Goal: Task Accomplishment & Management: Use online tool/utility

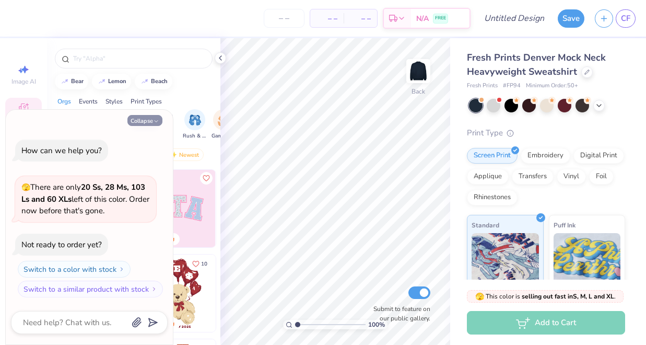
click at [159, 119] on button "Collapse" at bounding box center [144, 120] width 35 height 11
type textarea "x"
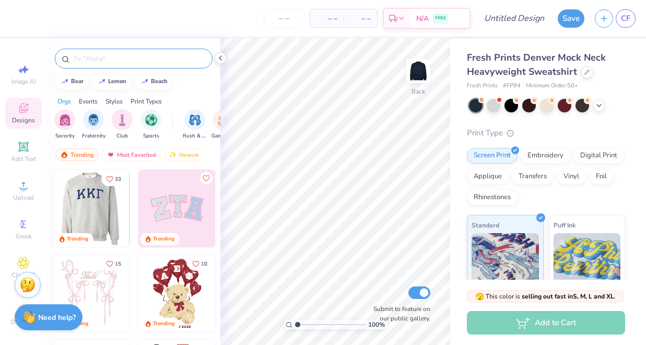
click at [124, 61] on input "text" at bounding box center [139, 58] width 134 height 10
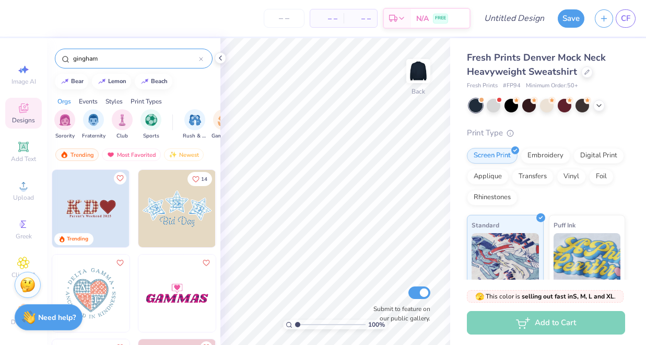
type input "gingham"
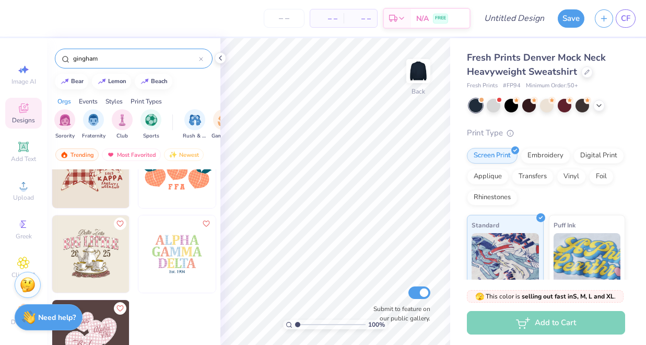
click at [96, 248] on img at bounding box center [90, 253] width 77 height 77
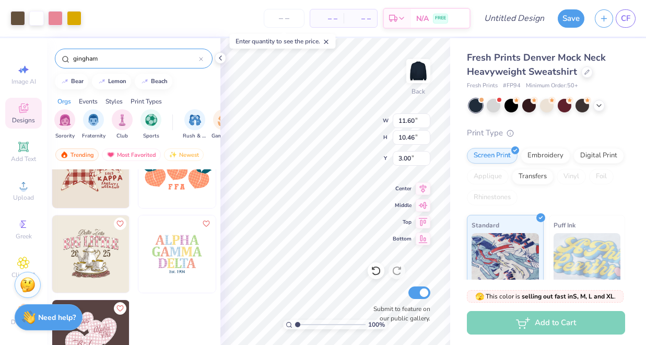
type input "2.40"
type input "2.35"
type input "11.47"
type input "2.87"
type input "3.82"
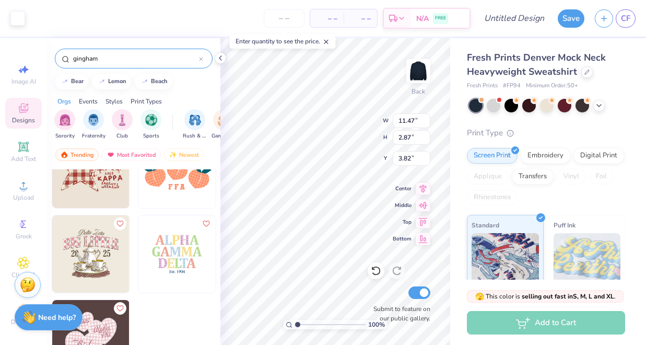
type input "11.41"
type input "2.85"
type input "8.14"
type input "7.20"
type input "5.62"
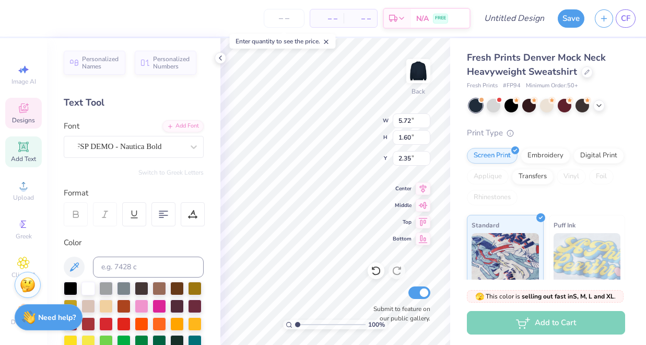
type textarea "ta"
type input "8.08"
click at [347, 324] on input "range" at bounding box center [330, 324] width 71 height 9
type textarea "x"
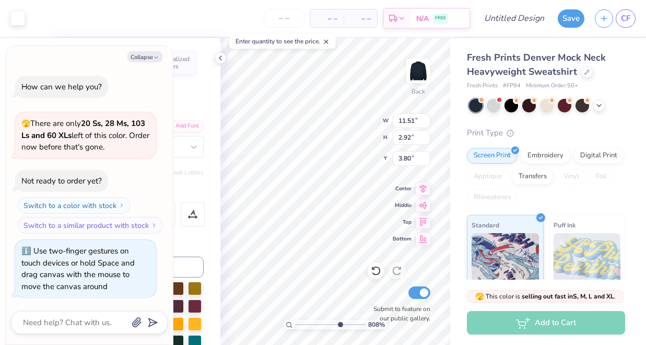
click at [339, 322] on input "range" at bounding box center [330, 324] width 71 height 9
click at [328, 322] on input "range" at bounding box center [330, 324] width 71 height 9
type input "2.12"
drag, startPoint x: 327, startPoint y: 322, endPoint x: 306, endPoint y: 320, distance: 21.5
click at [306, 320] on input "range" at bounding box center [330, 324] width 71 height 9
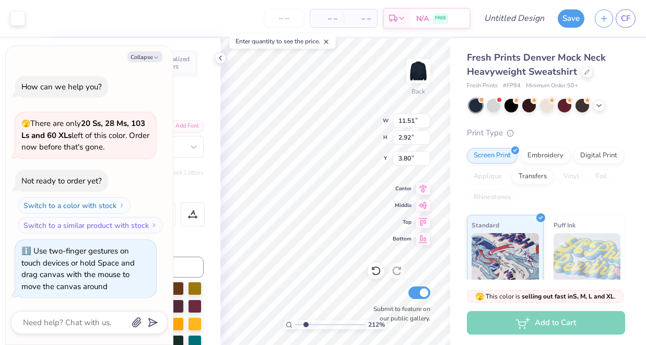
type textarea "x"
type input "11.41"
type input "2.85"
type input "3.82"
type textarea "x"
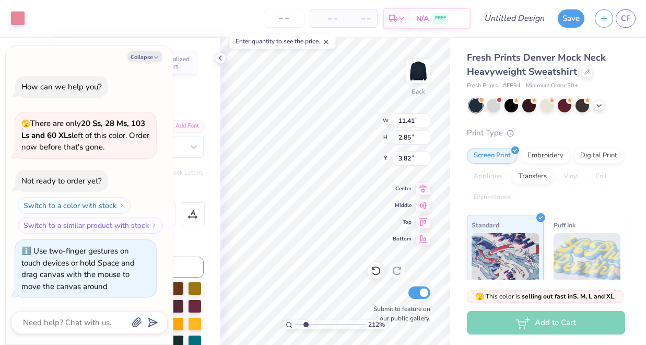
type input "3.83"
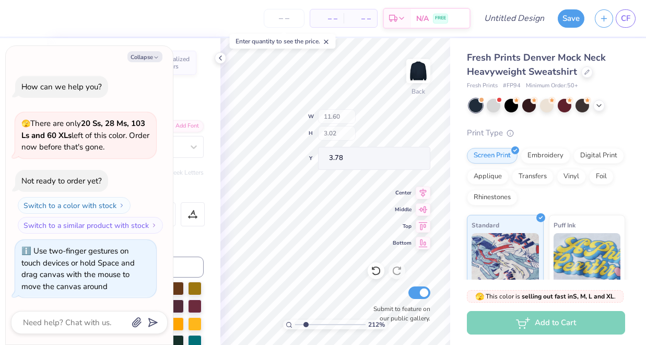
type textarea "x"
drag, startPoint x: 306, startPoint y: 325, endPoint x: 260, endPoint y: 326, distance: 46.0
type input "1"
click at [260, 326] on div "100 %" at bounding box center [335, 191] width 307 height 307
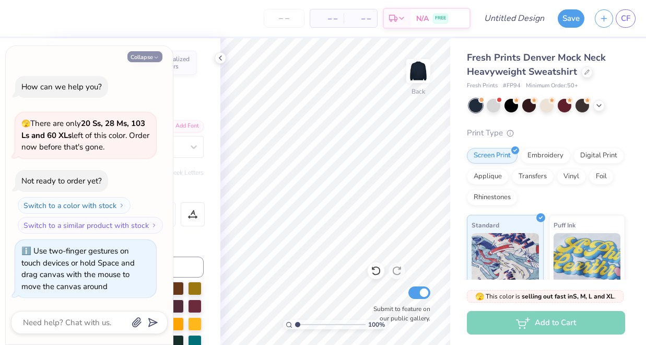
click at [153, 60] on button "Collapse" at bounding box center [144, 56] width 35 height 11
type textarea "x"
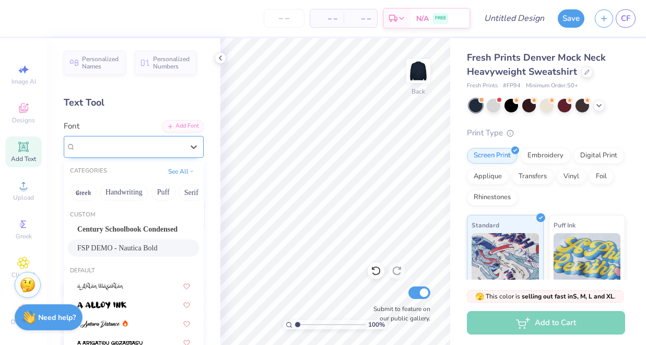
click at [87, 144] on span "FSP DEMO - Nautica Bold" at bounding box center [119, 147] width 86 height 12
click at [26, 110] on icon at bounding box center [23, 107] width 9 height 9
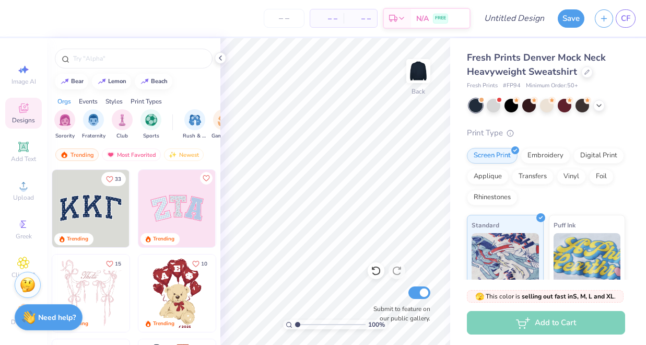
click at [99, 210] on img at bounding box center [90, 208] width 77 height 77
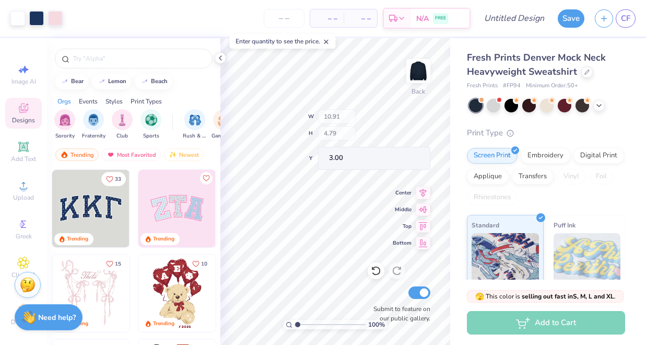
type input "10.63"
type input "4.44"
type input "3.12"
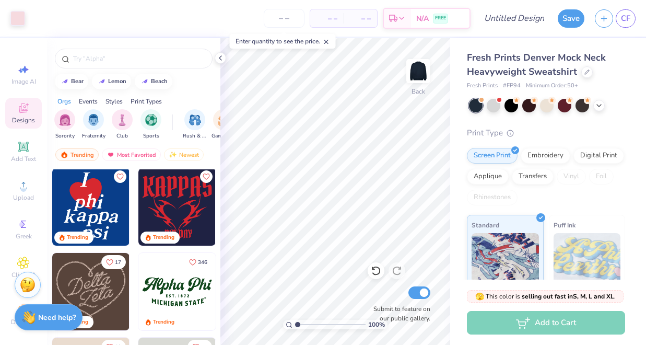
scroll to position [425, 0]
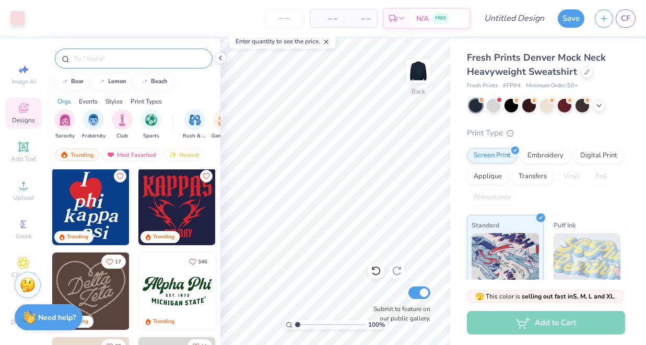
click at [128, 55] on input "text" at bounding box center [139, 58] width 134 height 10
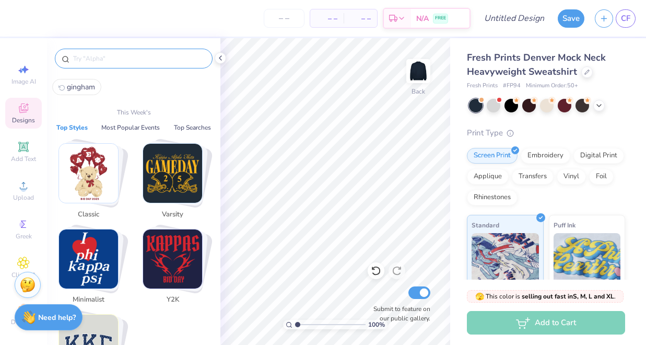
click at [107, 59] on input "text" at bounding box center [139, 58] width 134 height 10
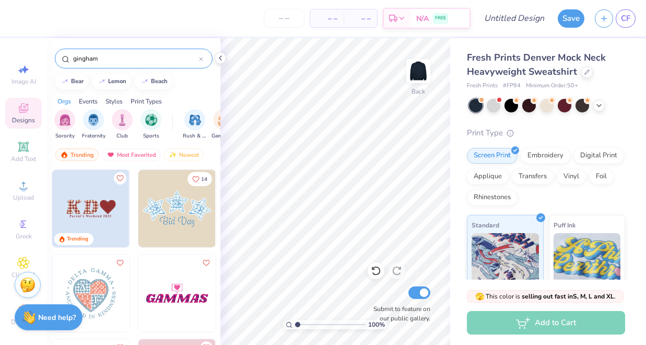
type input "gingham"
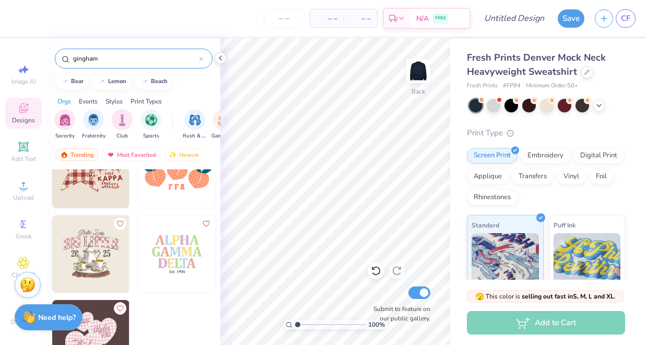
scroll to position [0, 0]
click at [173, 254] on img at bounding box center [176, 253] width 77 height 77
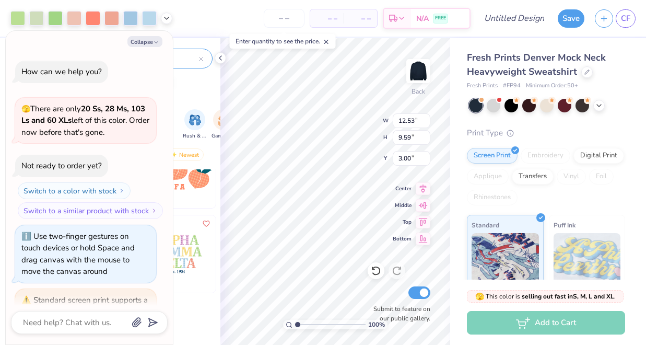
scroll to position [85, 0]
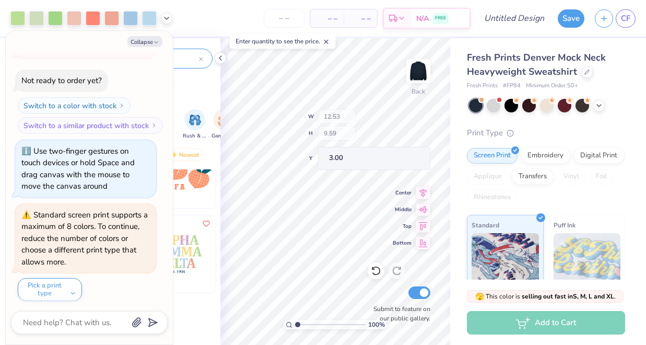
type textarea "x"
type input "0.24"
type input "10.32"
click at [336, 141] on div "100 % Back W 0.24 H 0.24 Y 10.08 Center Middle Top Bottom Submit to feature on …" at bounding box center [336, 191] width 230 height 307
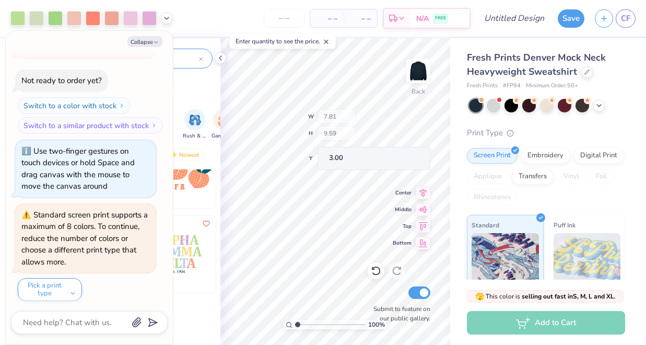
scroll to position [188, 0]
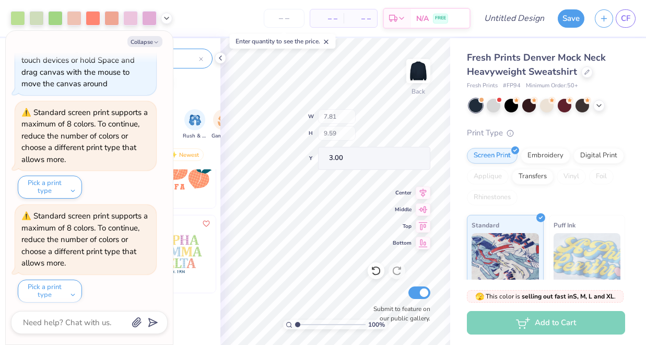
type textarea "x"
type input "12.31"
type input "8.30"
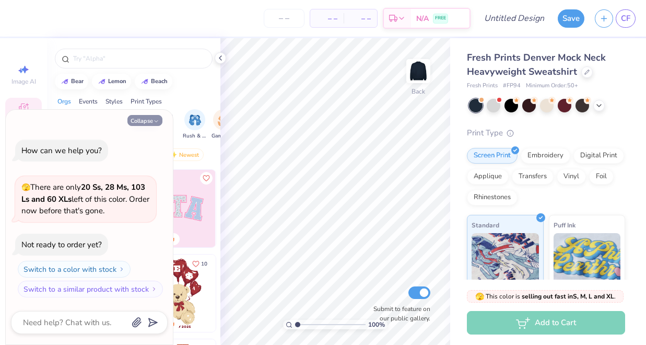
click at [154, 124] on icon "button" at bounding box center [156, 121] width 6 height 6
type textarea "x"
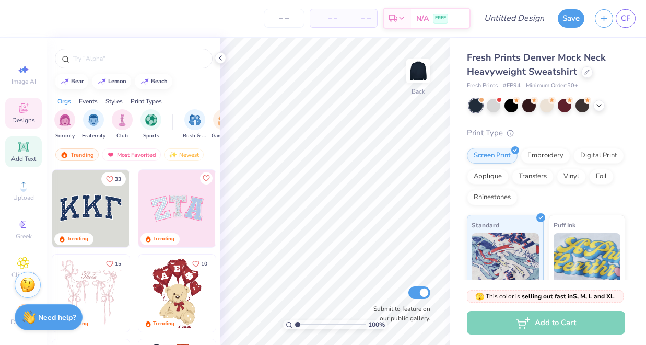
click at [20, 147] on icon at bounding box center [23, 147] width 8 height 8
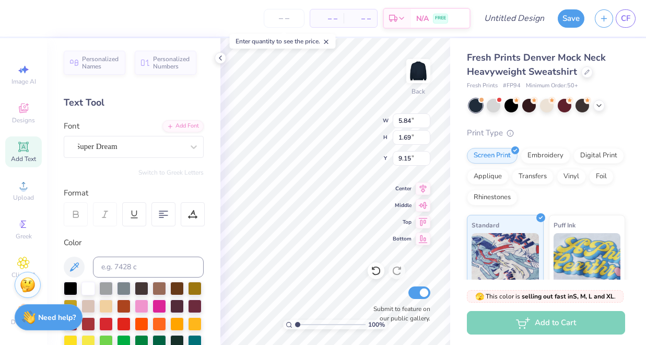
scroll to position [0, 1]
type textarea "[US_STATE]"
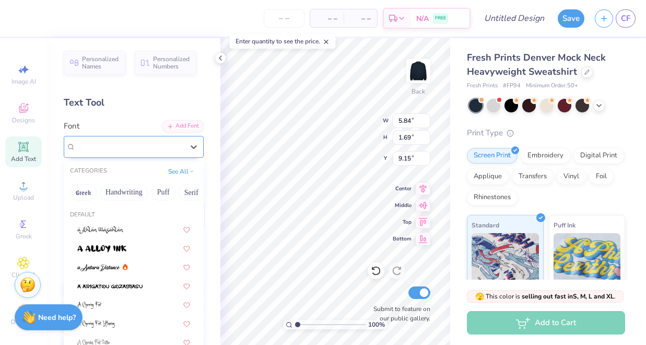
click at [165, 143] on div "Super Dream" at bounding box center [130, 146] width 110 height 16
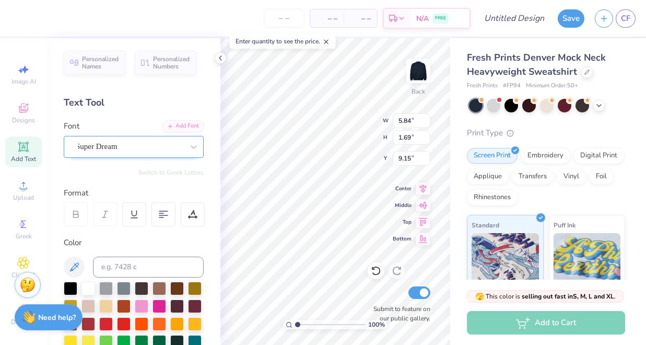
click at [148, 136] on div "Super Dream" at bounding box center [134, 147] width 140 height 22
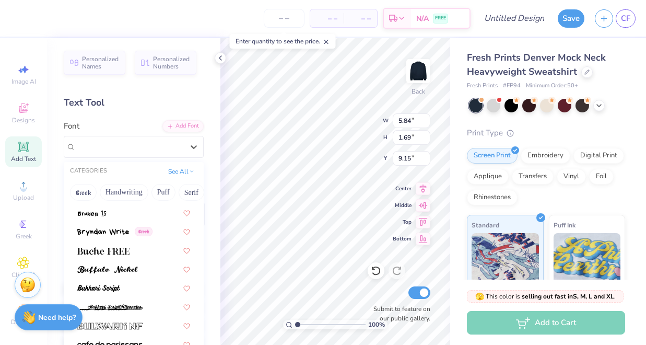
scroll to position [923, 0]
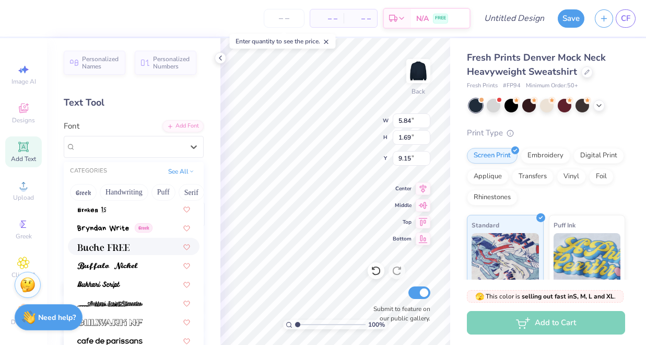
click at [96, 244] on span at bounding box center [103, 246] width 52 height 11
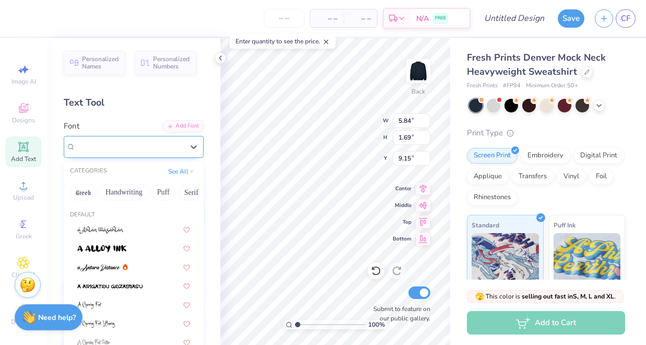
click at [123, 139] on div "Buche FREE" at bounding box center [130, 146] width 110 height 16
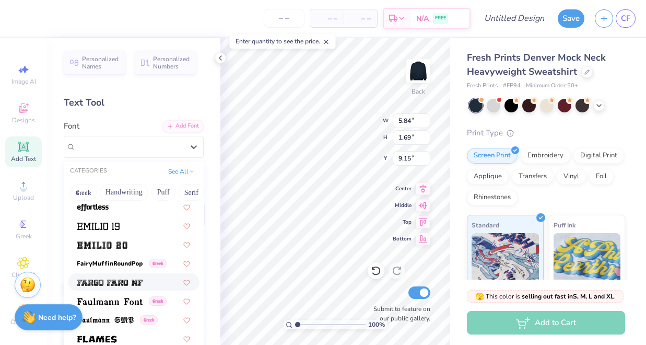
scroll to position [2129, 0]
click at [113, 244] on img at bounding box center [102, 245] width 50 height 7
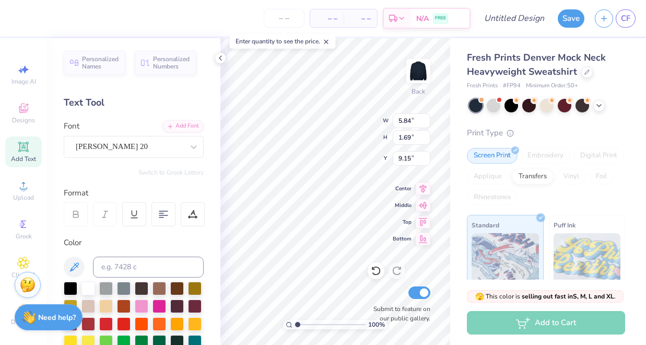
type input "16.27"
type input "2.04"
type input "8.98"
click at [543, 159] on div "Embroidery" at bounding box center [546, 156] width 50 height 16
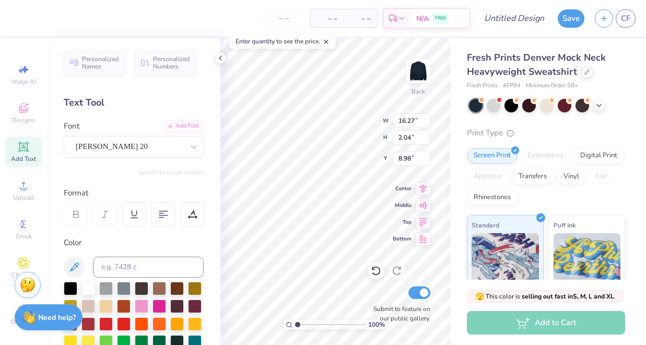
type input "13.72"
type input "1.72"
type input "4.48"
click at [138, 139] on div "[PERSON_NAME] 20" at bounding box center [130, 146] width 110 height 16
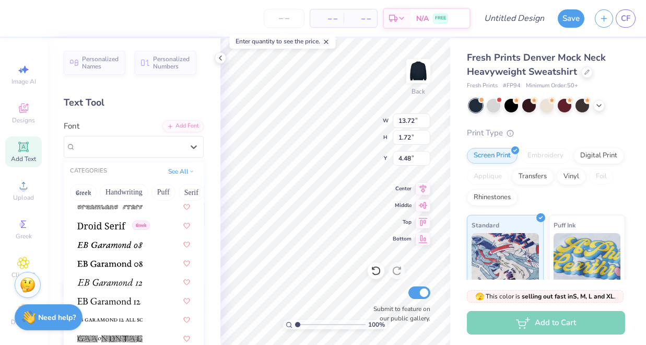
scroll to position [2323, 0]
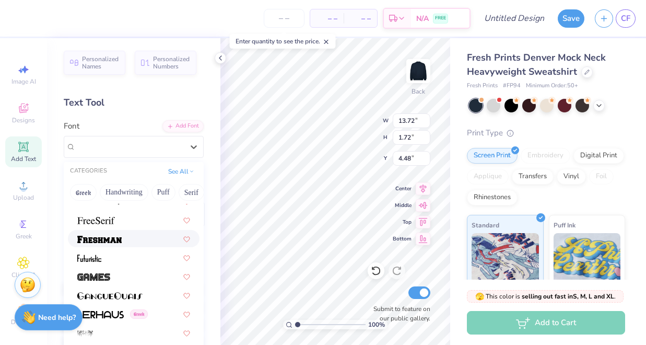
click at [115, 238] on img at bounding box center [99, 239] width 44 height 7
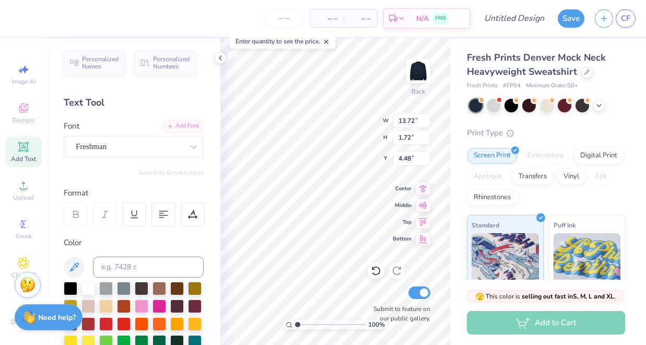
type input "10.45"
type input "1.57"
type input "4.56"
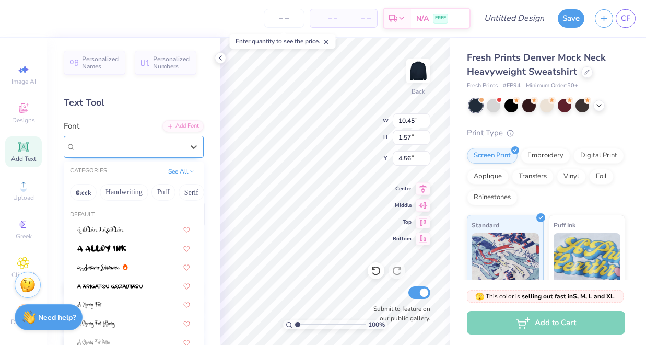
click at [134, 152] on div at bounding box center [130, 147] width 108 height 14
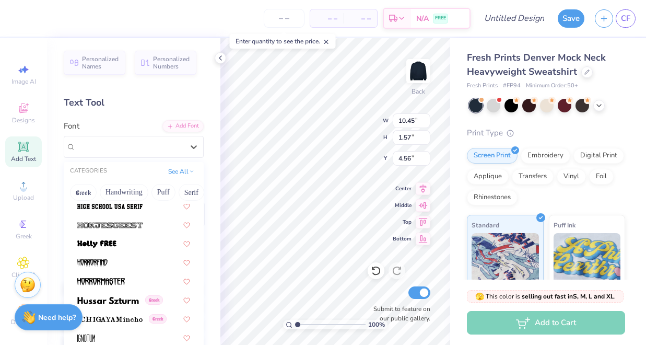
scroll to position [2671, 0]
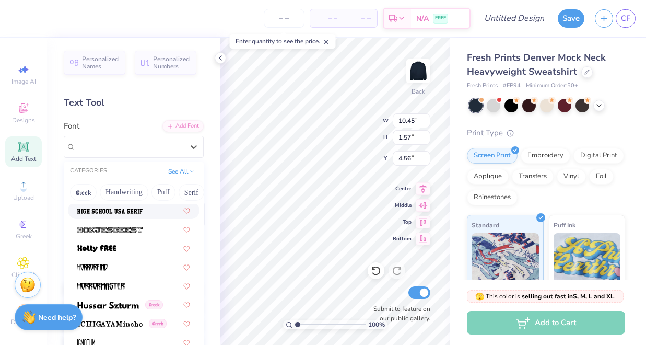
click at [110, 214] on img at bounding box center [109, 210] width 65 height 7
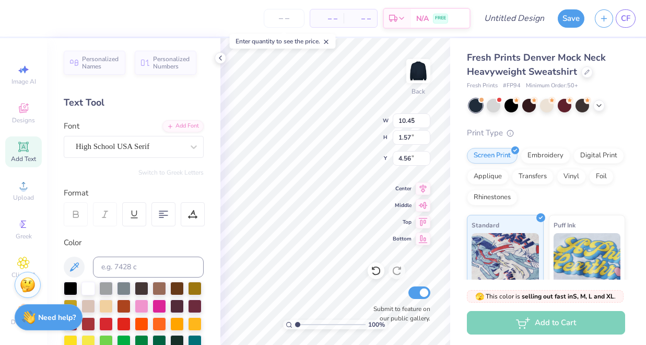
type input "8.76"
type input "1.48"
type input "4.60"
type input "11.79"
type input "2.00"
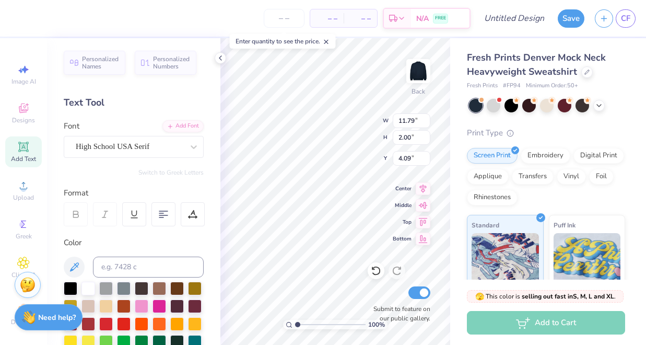
type input "4.25"
click at [602, 110] on div at bounding box center [599, 104] width 11 height 11
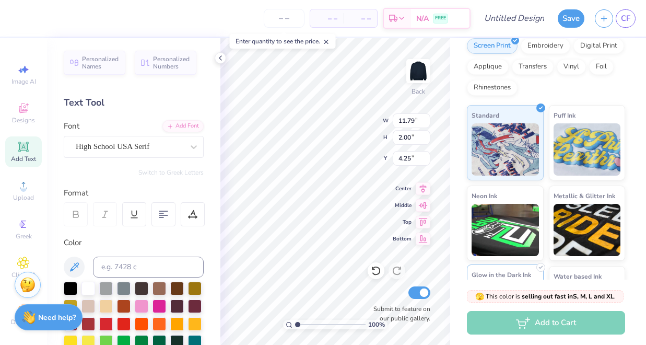
scroll to position [126, 0]
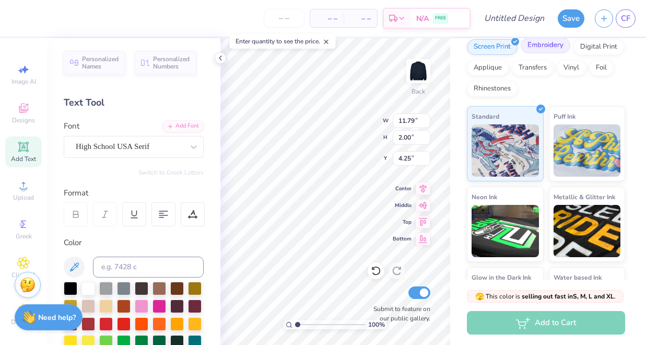
click at [550, 51] on div "Embroidery" at bounding box center [546, 46] width 50 height 16
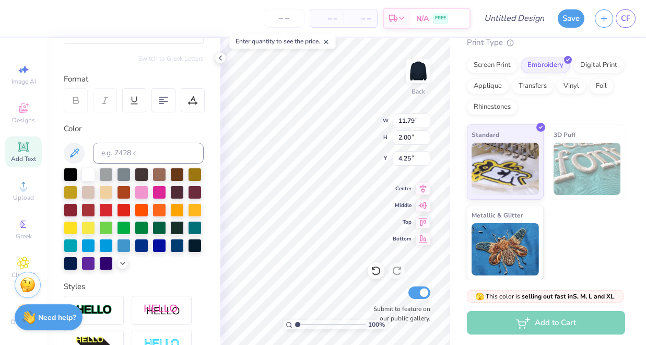
scroll to position [234, 0]
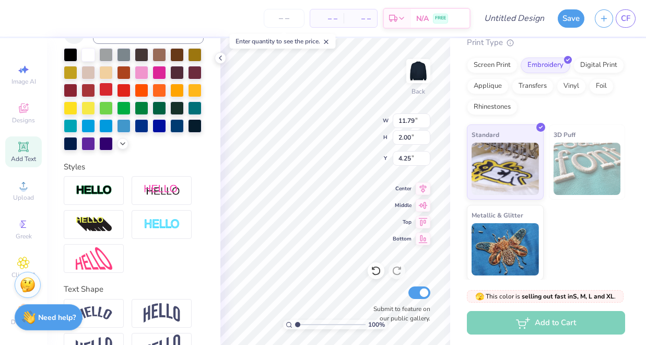
click at [109, 96] on div at bounding box center [106, 90] width 14 height 14
click at [105, 195] on img at bounding box center [94, 190] width 37 height 12
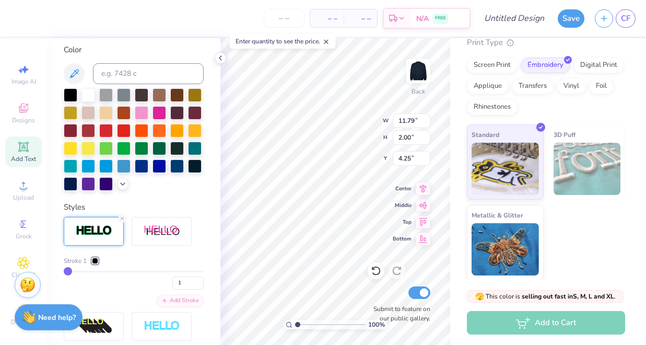
type input "11.82"
type input "2.03"
click at [89, 98] on div at bounding box center [89, 94] width 14 height 14
type input "3.00"
click at [97, 260] on div at bounding box center [95, 261] width 6 height 6
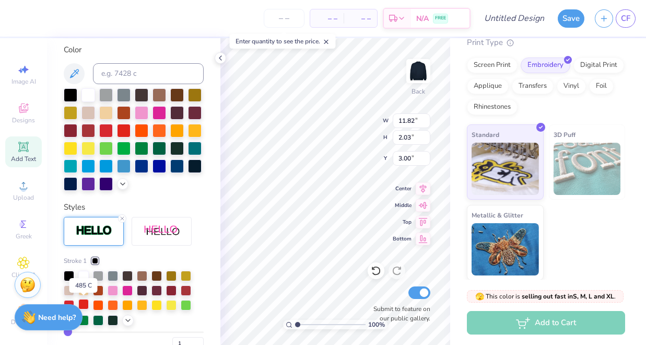
click at [84, 304] on div at bounding box center [83, 304] width 10 height 10
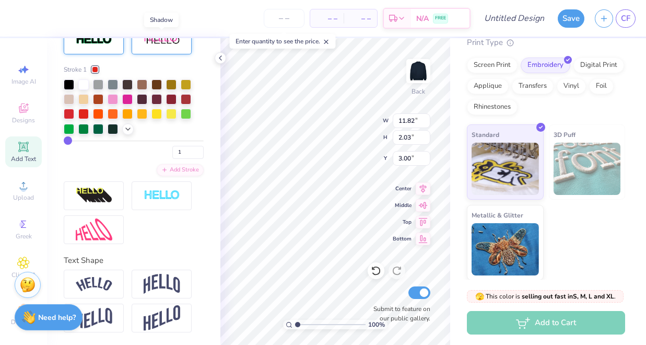
scroll to position [425, 0]
click at [24, 261] on icon at bounding box center [23, 262] width 5 height 5
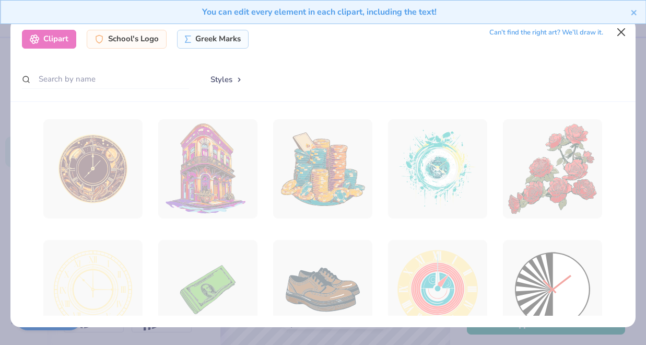
click at [622, 39] on button "Close" at bounding box center [622, 32] width 20 height 20
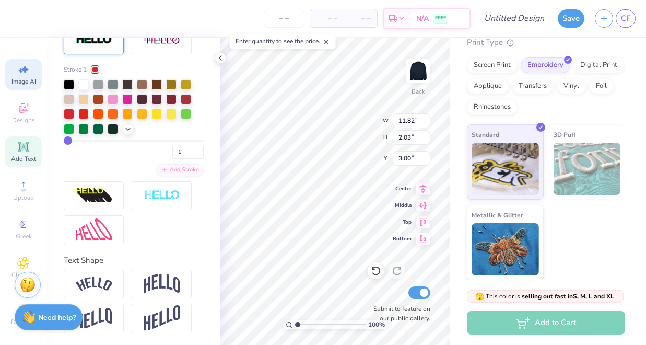
click at [14, 86] on div "Image AI" at bounding box center [23, 74] width 37 height 31
select select "4"
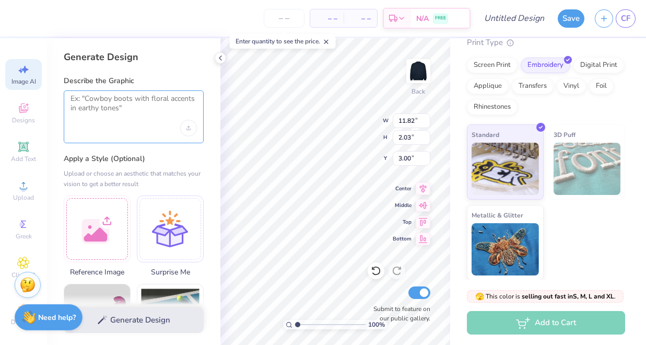
click at [96, 112] on textarea at bounding box center [134, 107] width 126 height 26
type input "3.49"
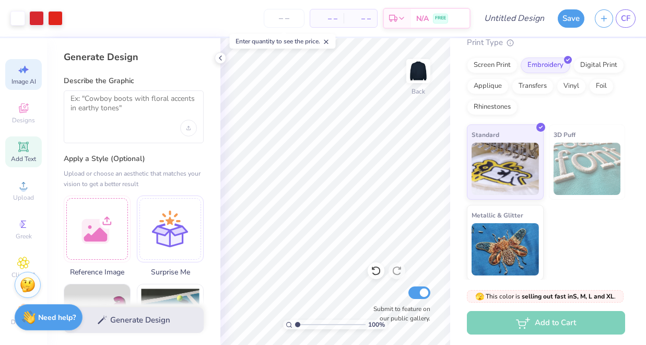
click at [26, 147] on icon at bounding box center [23, 147] width 8 height 8
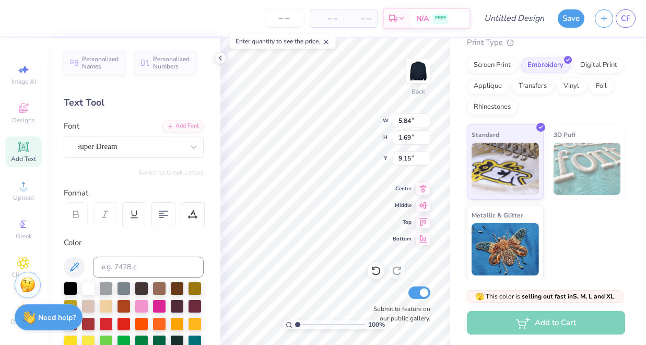
type textarea "T"
type textarea "2025 Pop's Wknd"
type input "7.56"
type input "0.90"
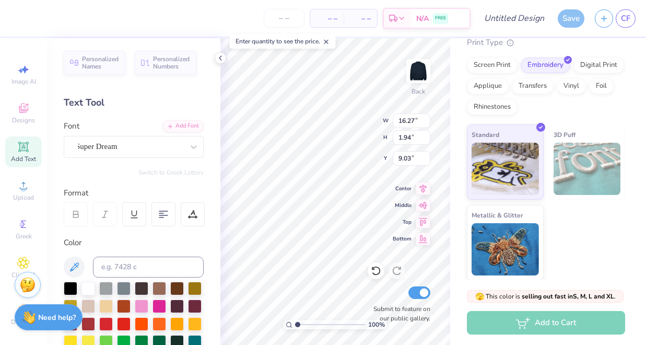
type input "10.07"
click at [141, 148] on div "Super Dream" at bounding box center [130, 146] width 110 height 16
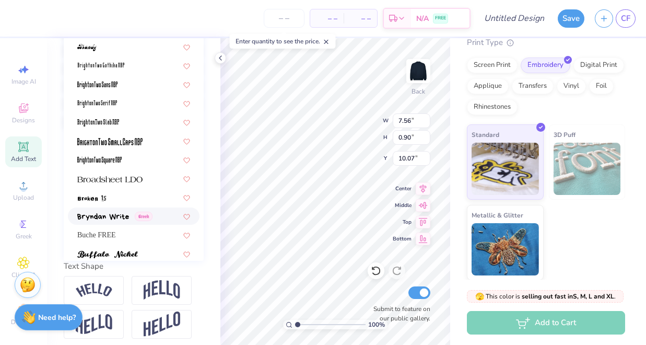
scroll to position [677, 0]
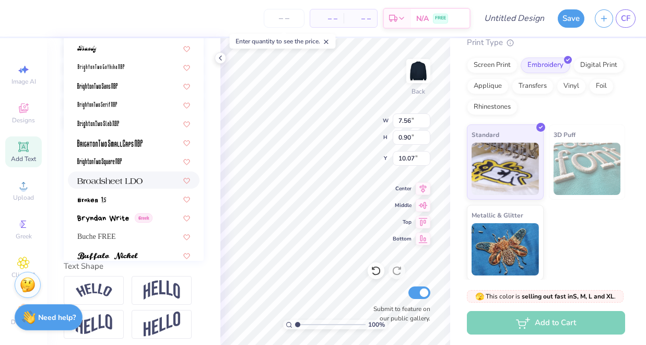
click at [119, 184] on img at bounding box center [109, 180] width 65 height 7
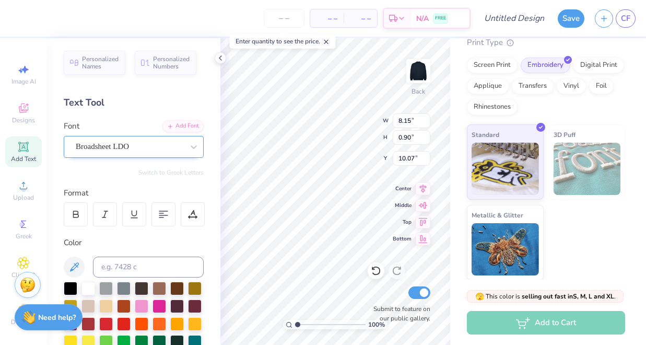
scroll to position [0, 0]
click at [152, 146] on div "Broadsheet LDO" at bounding box center [130, 146] width 110 height 16
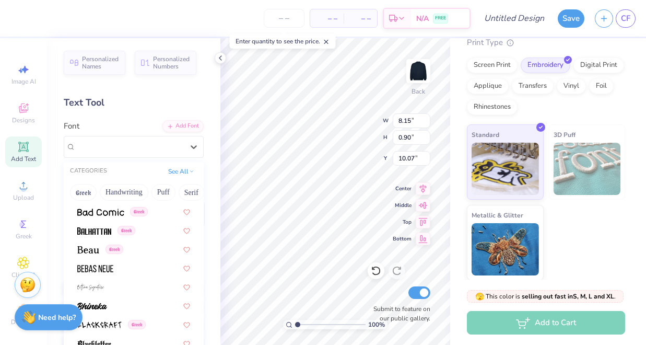
scroll to position [485, 0]
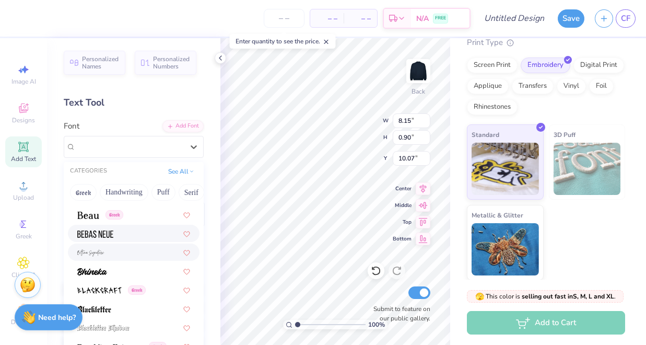
click at [155, 239] on div at bounding box center [133, 233] width 113 height 11
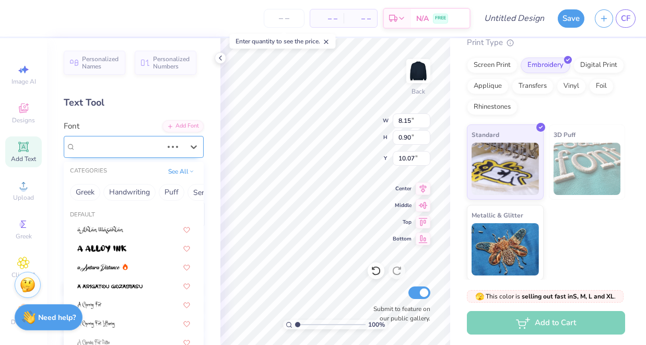
click at [154, 146] on div "Broadsheet LDO" at bounding box center [119, 146] width 89 height 16
type input "5.10"
type input "0.69"
type input "10.17"
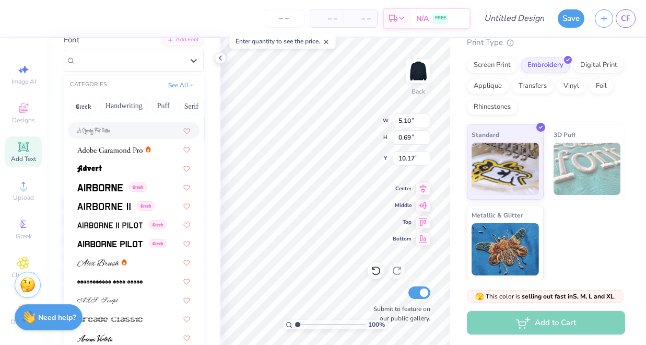
scroll to position [125, 0]
click at [123, 152] on img at bounding box center [109, 149] width 65 height 7
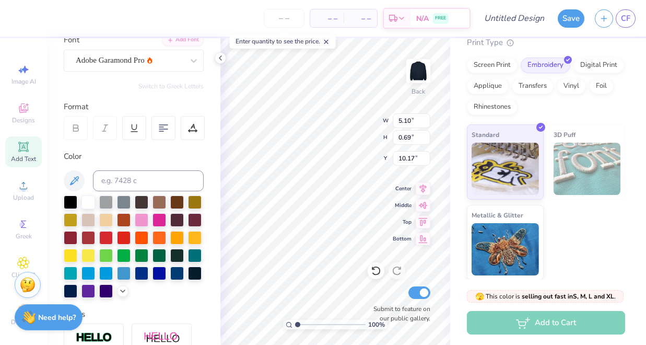
type input "6.78"
type input "0.95"
type input "10.05"
click at [122, 66] on div at bounding box center [130, 60] width 108 height 14
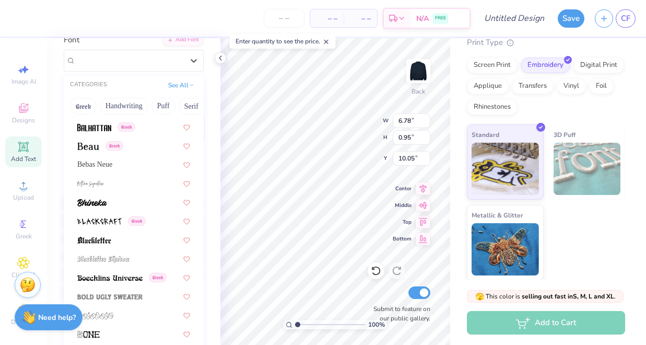
scroll to position [478, 0]
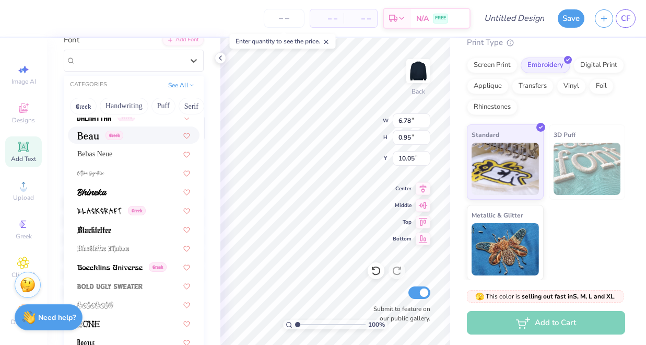
click at [88, 138] on img at bounding box center [88, 135] width 22 height 7
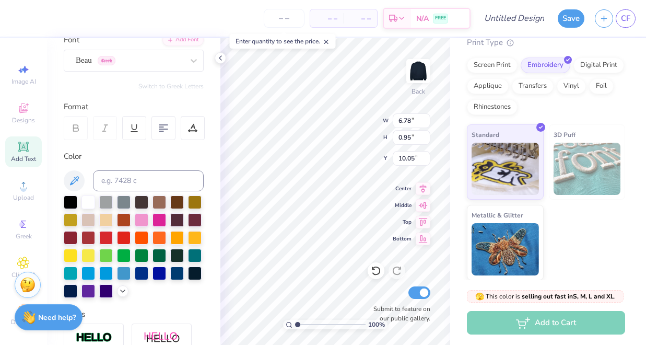
type input "7.23"
type input "0.89"
click at [107, 236] on div at bounding box center [106, 237] width 14 height 14
type input "6.12"
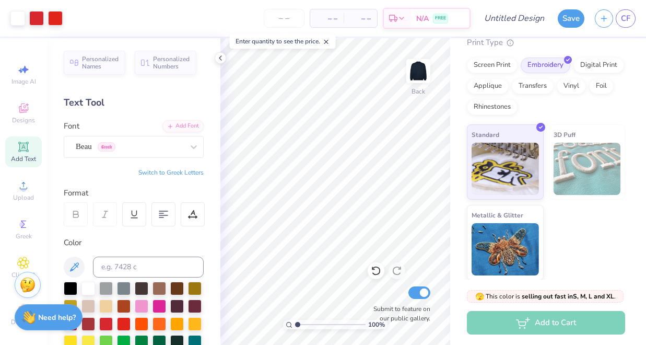
scroll to position [0, 0]
click at [25, 152] on icon at bounding box center [23, 147] width 13 height 13
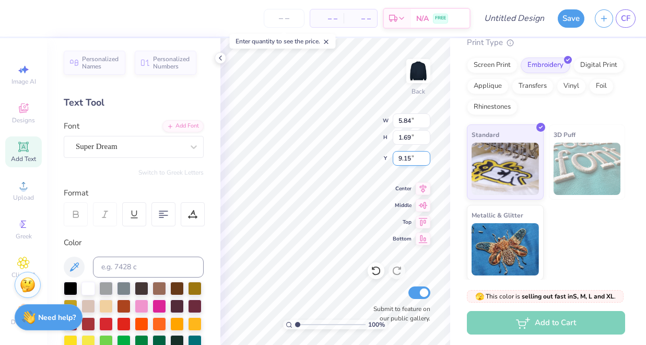
type textarea "always our little's"
type input "10.15"
type input "1.04"
type input "9.79"
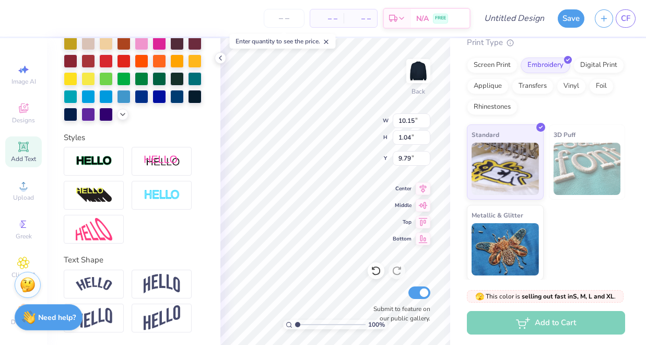
scroll to position [0, 0]
click at [94, 289] on img at bounding box center [94, 284] width 37 height 14
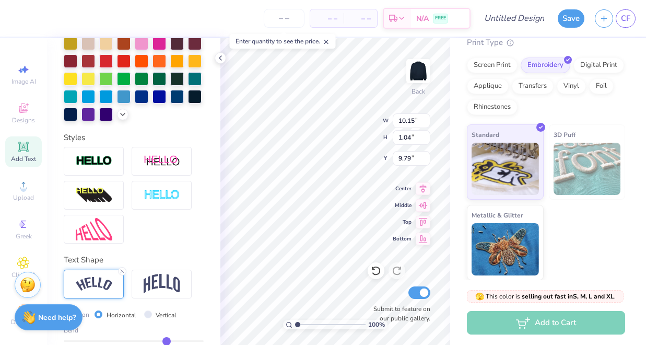
type input "11.17"
type input "2.16"
type input "9.23"
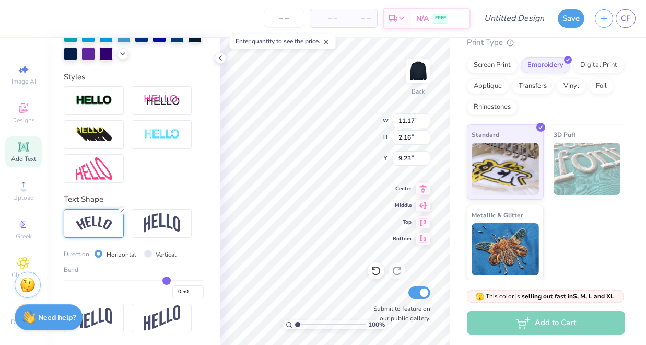
scroll to position [324, 0]
type input "-0.36"
click at [110, 280] on input "range" at bounding box center [134, 281] width 140 height 2
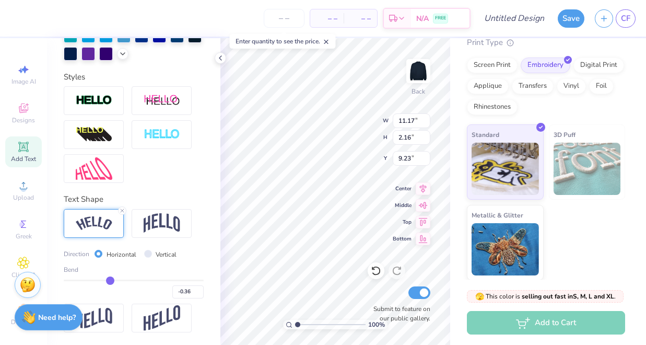
type input "10.91"
type input "1.44"
type input "9.59"
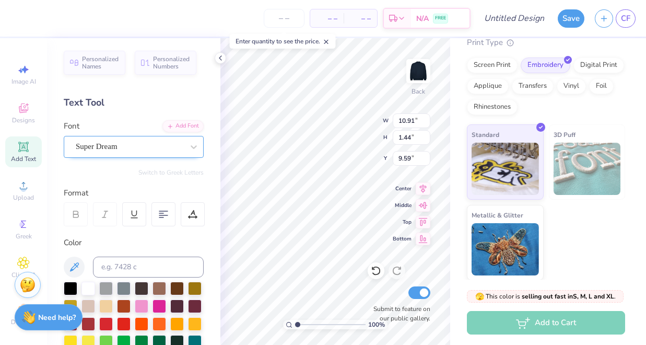
scroll to position [0, 0]
click at [118, 145] on span "Super Dream" at bounding box center [97, 147] width 42 height 12
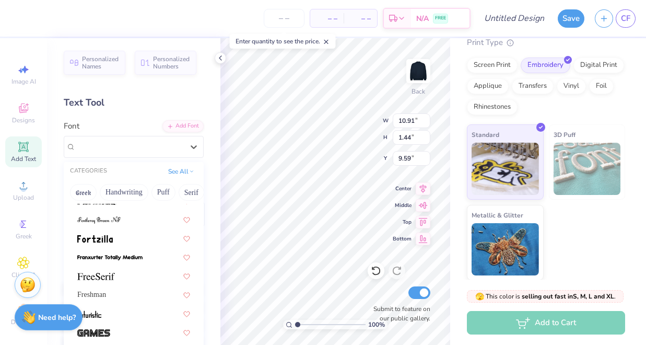
scroll to position [2269, 0]
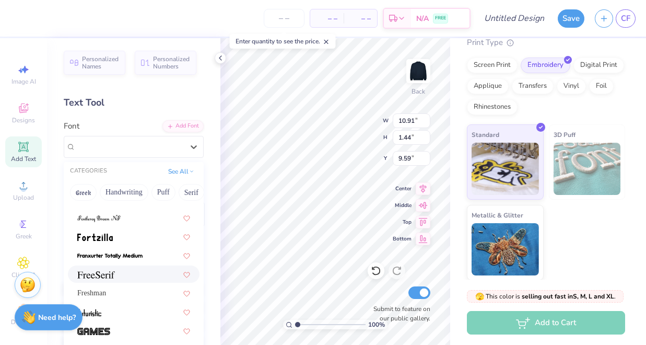
click at [110, 279] on img at bounding box center [96, 274] width 38 height 7
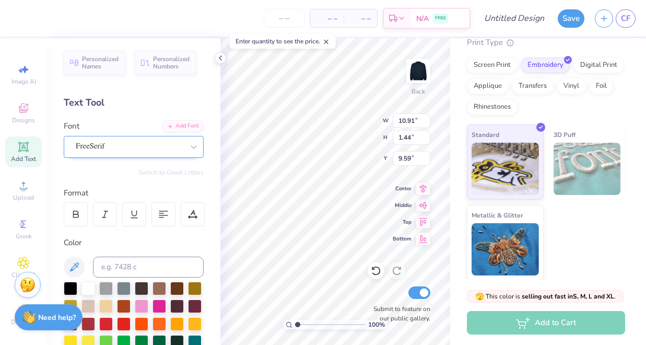
click at [139, 147] on div "FreeSerif" at bounding box center [130, 146] width 110 height 16
type input "8.94"
type input "1.41"
type input "9.61"
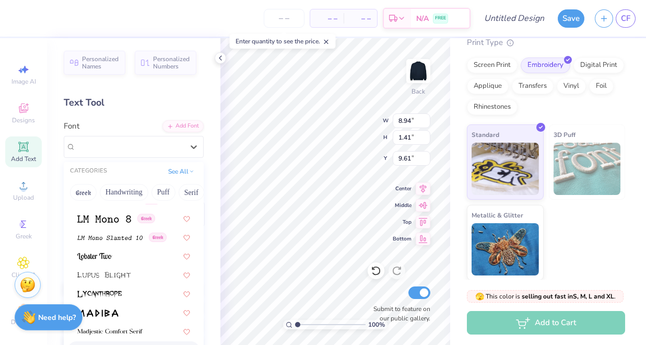
scroll to position [3542, 0]
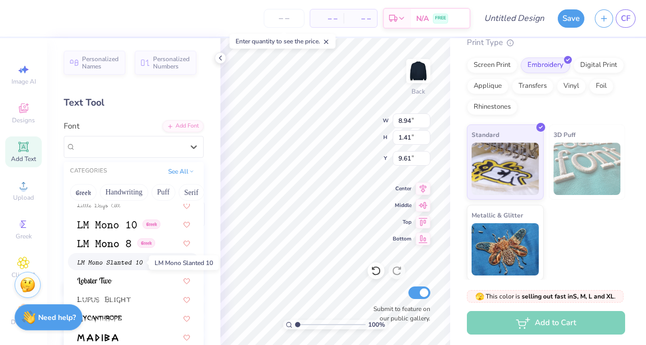
click at [111, 265] on img at bounding box center [109, 262] width 65 height 7
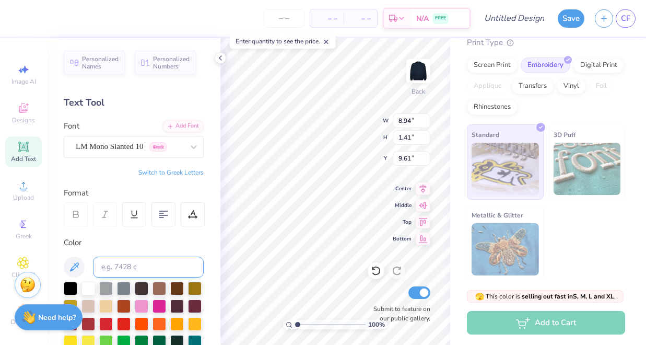
type input "12.79"
type input "1.51"
type input "8.49"
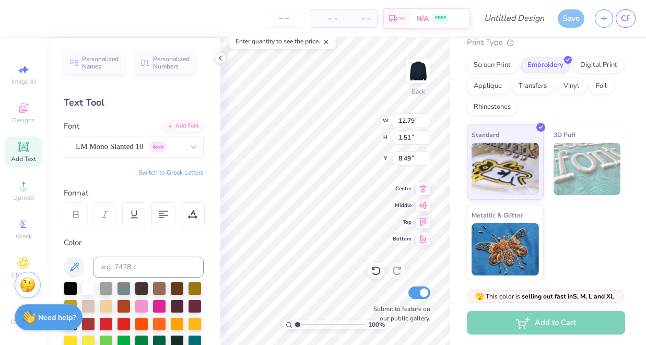
type input "9.95"
type input "1.17"
type input "8.83"
type input "6.16"
type input "0.73"
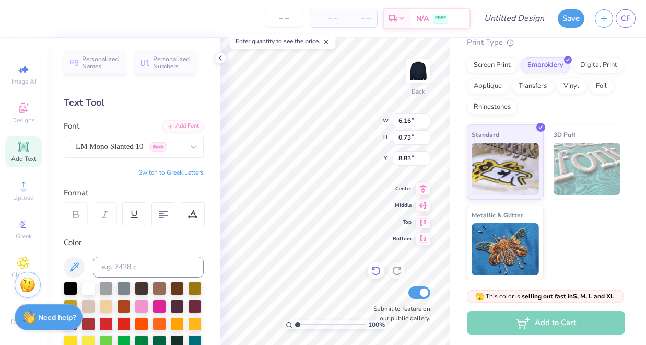
type input "6.05"
type input "1.43"
type input "11.77"
type input "5.80"
type input "2.25"
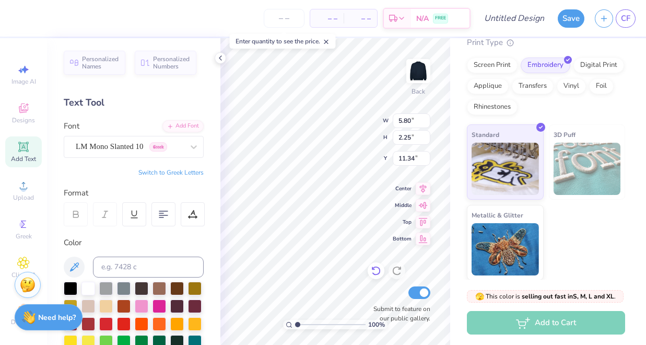
type input "10.00"
type input "4.79"
type input "4.00"
type input "7.02"
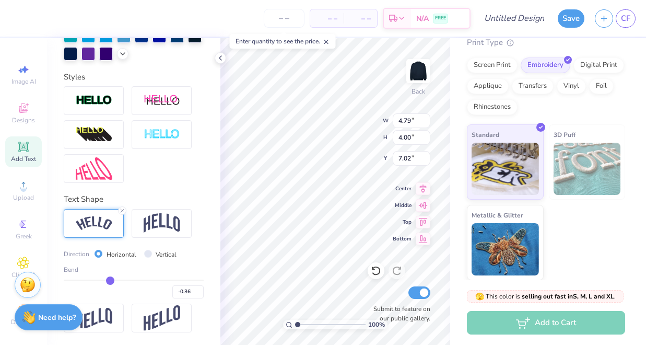
scroll to position [324, 0]
type input "-0.37"
type input "-0.36"
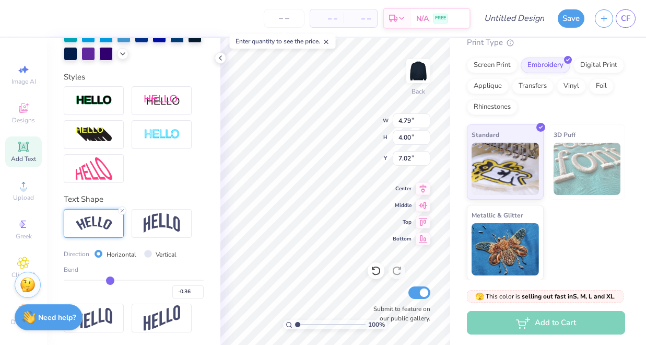
type input "-0.35"
type input "-0.34"
type input "-0.33"
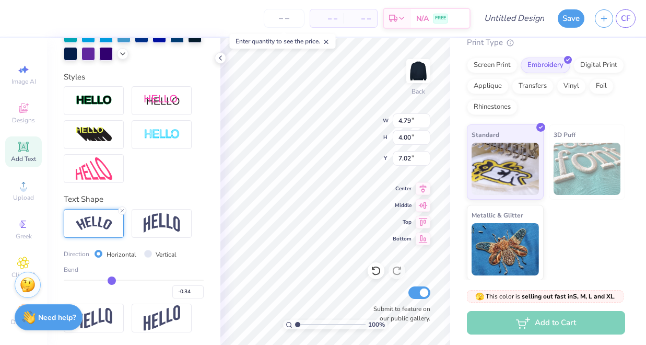
type input "-0.33"
click at [112, 281] on input "range" at bounding box center [134, 281] width 140 height 2
type input "4.77"
type input "3.99"
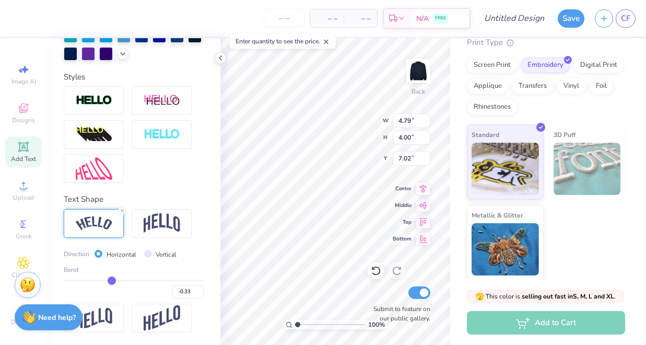
type input "7.05"
type input "-0.34"
type input "-0.37"
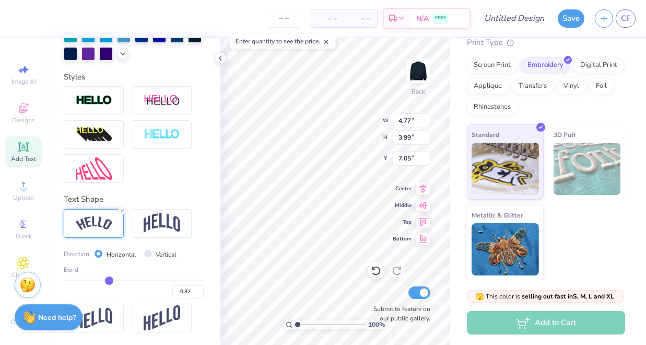
type input "-0.39"
type input "-0.41"
type input "-0.44"
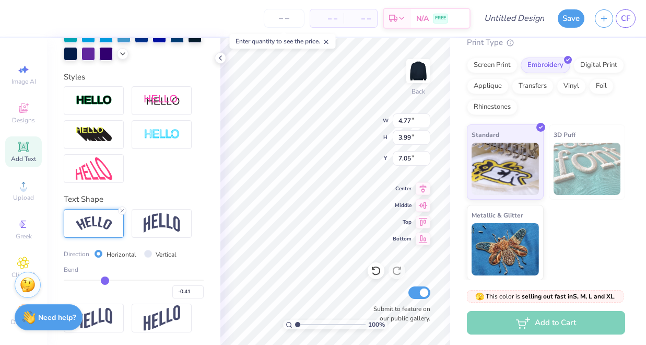
type input "-0.44"
type input "-0.45"
type input "-0.48"
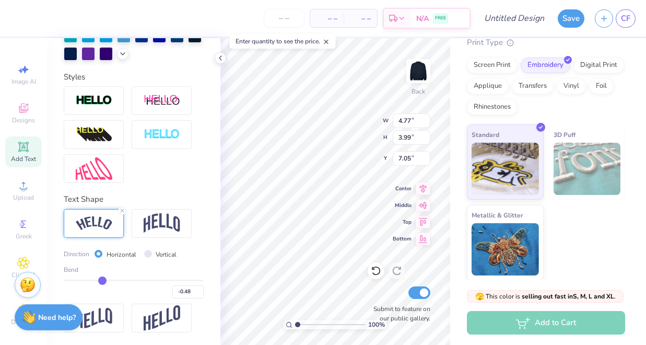
type input "-0.49"
type input "-0.5"
type input "-0.50"
type input "-0.52"
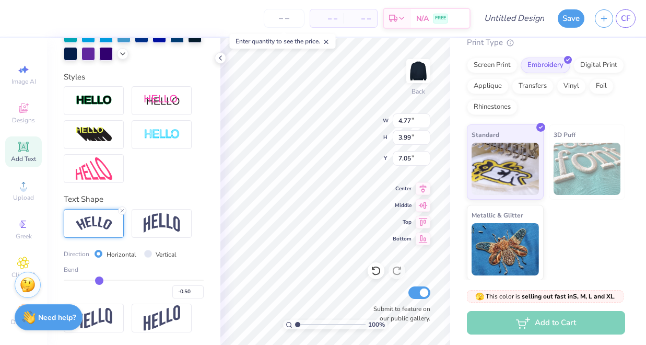
type input "-0.52"
type input "-0.53"
type input "-0.54"
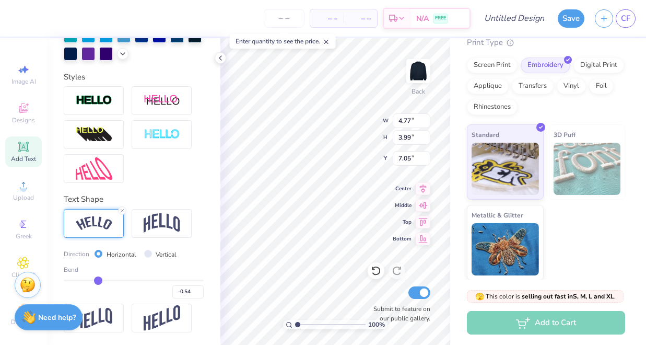
drag, startPoint x: 112, startPoint y: 281, endPoint x: 98, endPoint y: 280, distance: 14.1
type input "-0.54"
click at [98, 280] on input "range" at bounding box center [134, 281] width 140 height 2
type input "4.87"
type input "4.10"
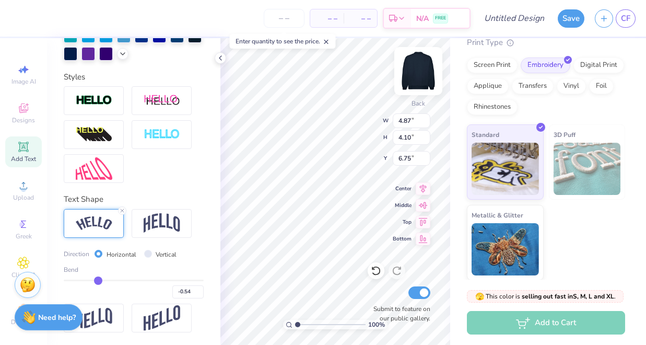
type input "10.00"
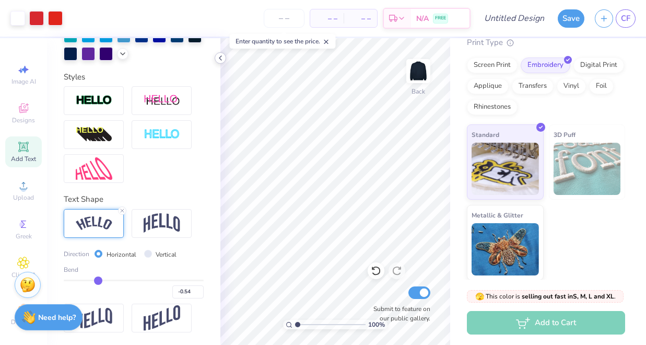
click at [220, 61] on icon at bounding box center [220, 58] width 8 height 8
